Goal: Task Accomplishment & Management: Use online tool/utility

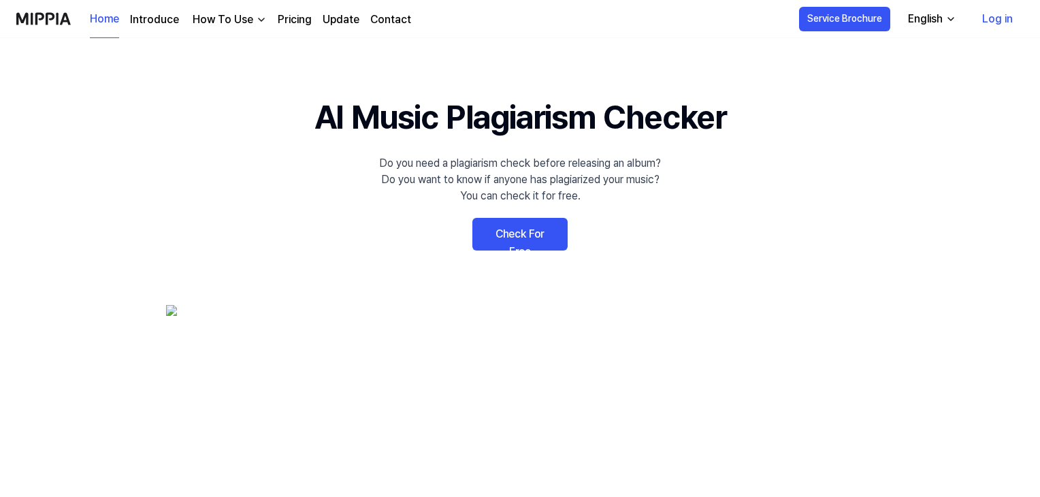
click at [515, 238] on link "Check For Free" at bounding box center [520, 234] width 95 height 33
click at [523, 242] on link "Check For Free" at bounding box center [520, 234] width 95 height 33
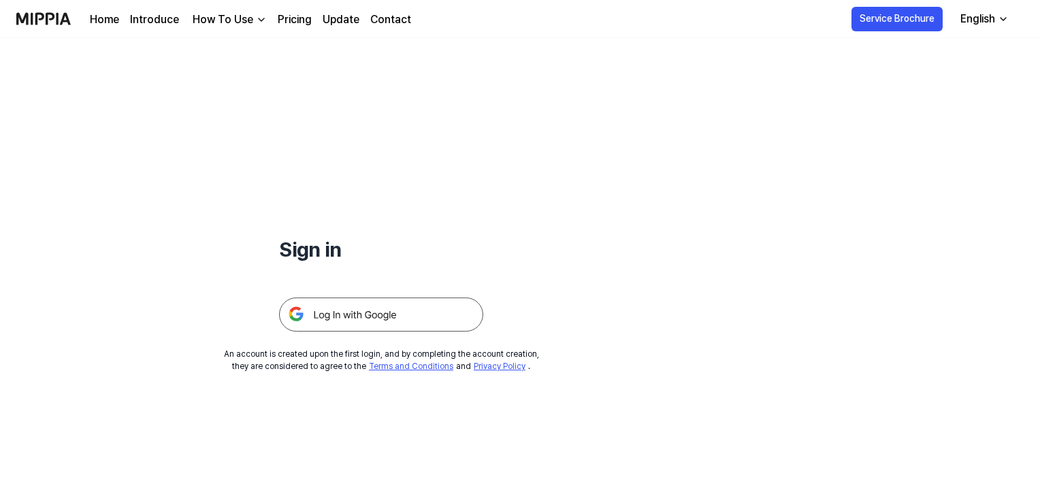
click at [402, 344] on div "Sign in An account is created upon the first login, and by completing the accou…" at bounding box center [381, 205] width 763 height 334
click at [415, 327] on img at bounding box center [381, 315] width 204 height 34
